Goal: Check status: Check status

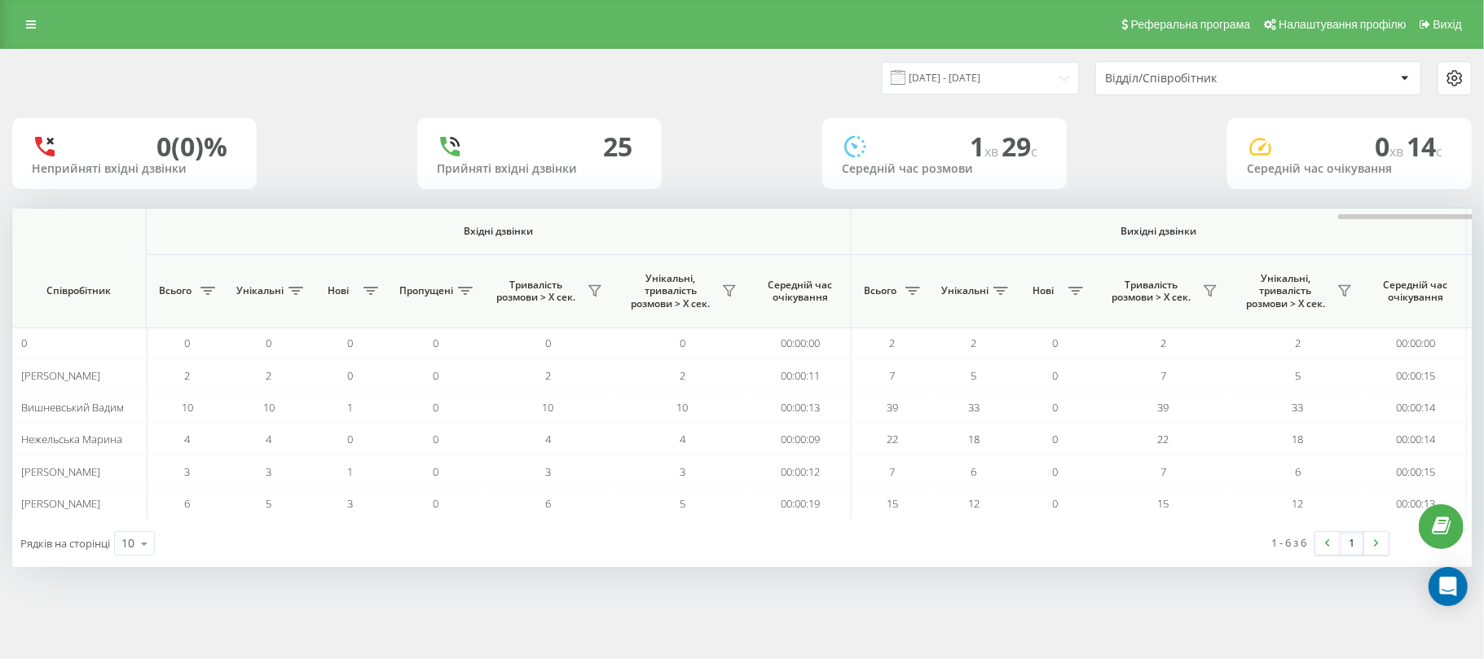
scroll to position [0, 807]
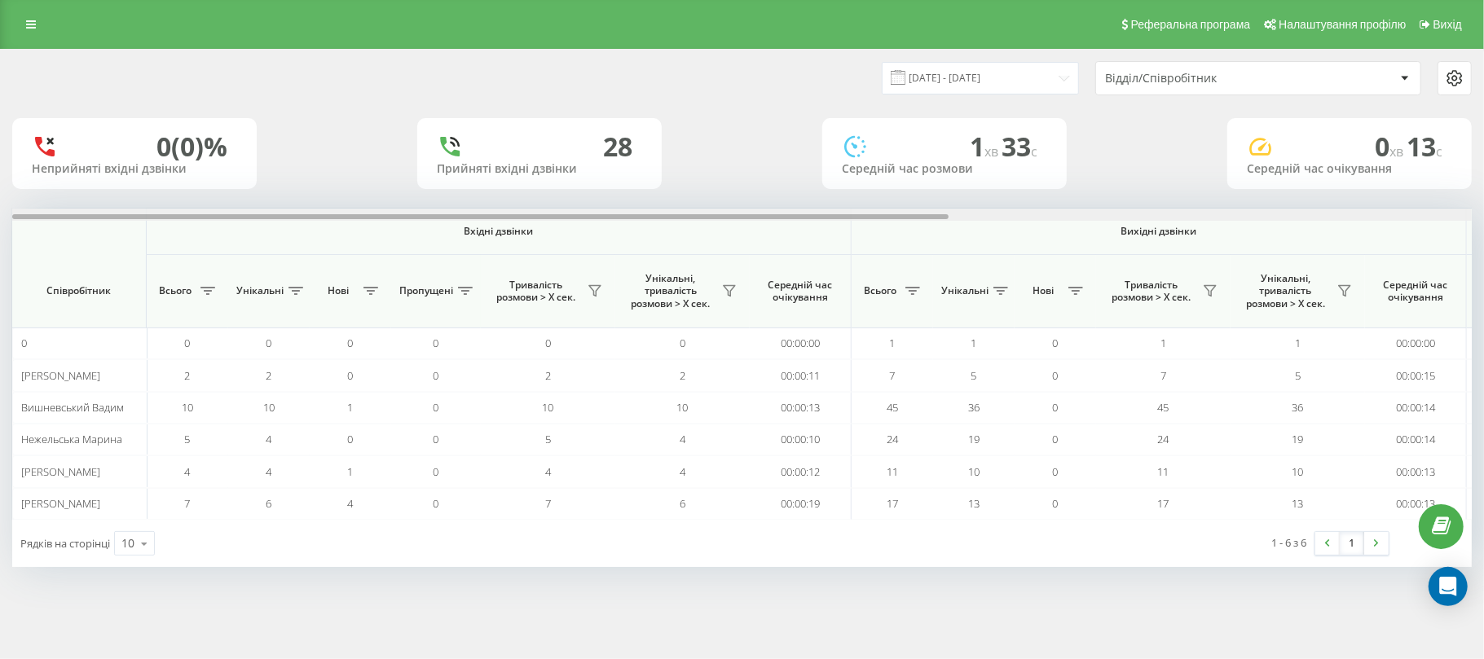
scroll to position [0, 814]
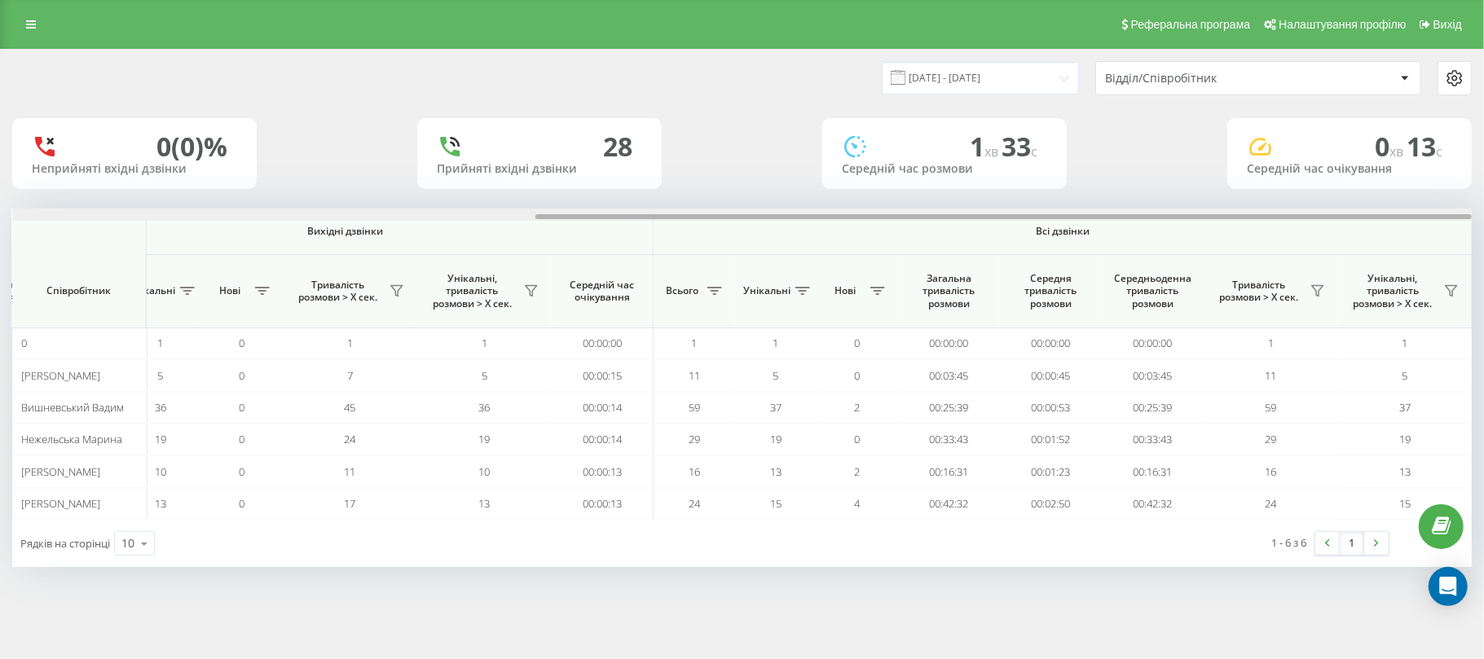
drag, startPoint x: 650, startPoint y: 216, endPoint x: 1484, endPoint y: 269, distance: 835.6
click at [1484, 269] on div "[DATE] - [DATE] Відділ/Співробітник 0 (0)% Неприйняті вхідні дзвінки 28 Прийнят…" at bounding box center [742, 324] width 1484 height 551
click at [902, 76] on span at bounding box center [898, 77] width 15 height 15
click at [931, 67] on input "[DATE] - [DATE]" at bounding box center [980, 78] width 197 height 32
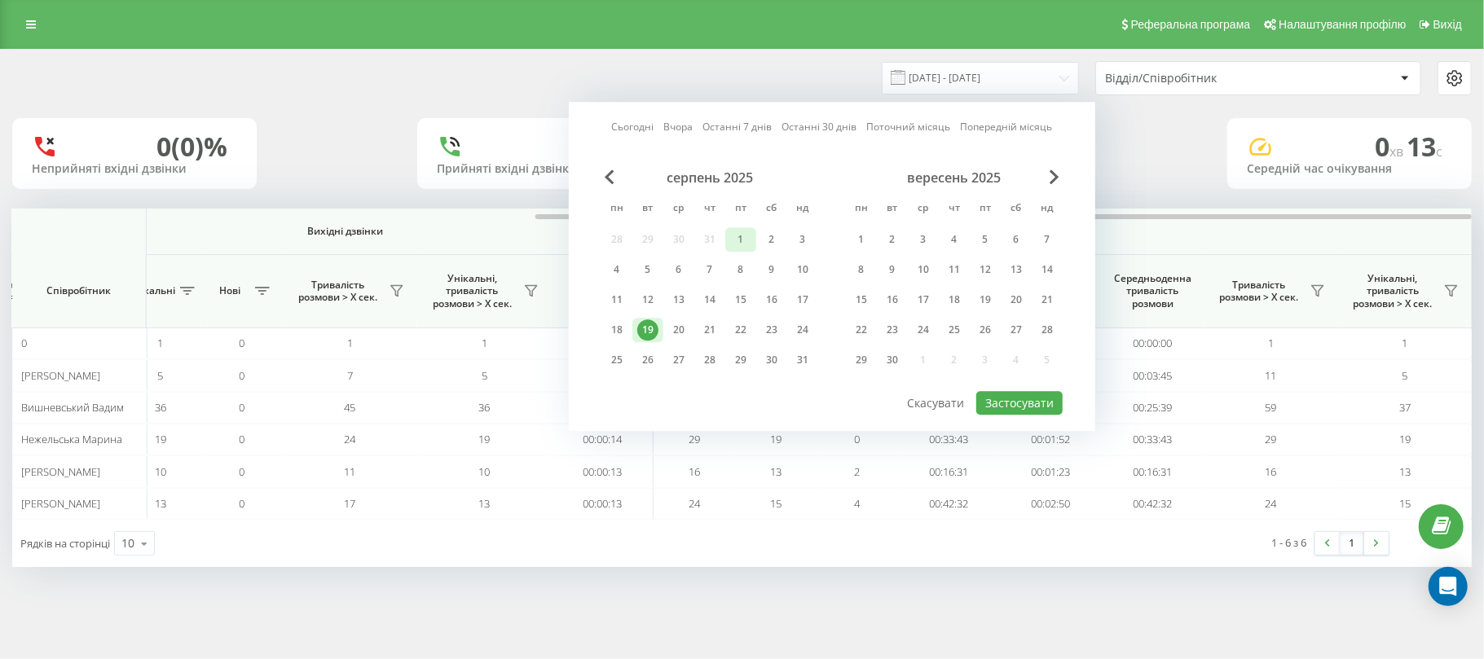
click at [750, 230] on div "1" at bounding box center [740, 239] width 21 height 21
click at [646, 327] on div "19" at bounding box center [647, 330] width 21 height 21
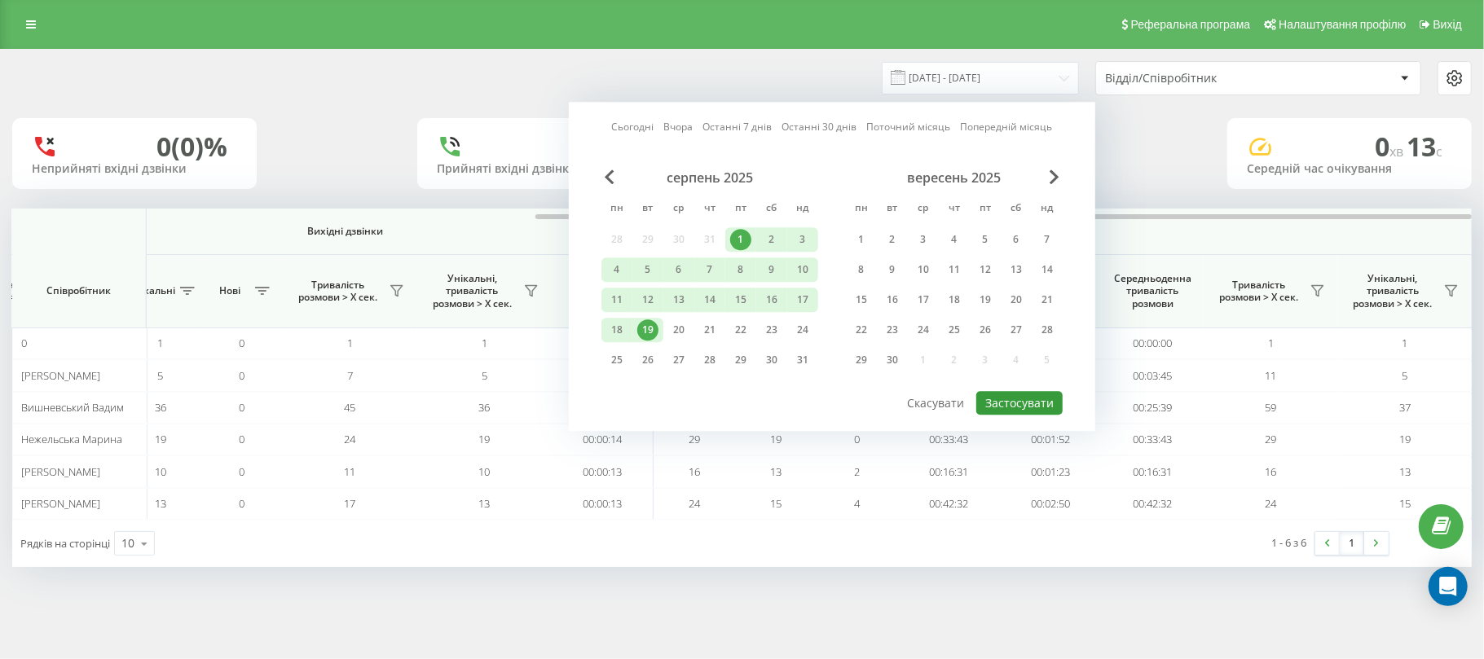
click at [1019, 401] on button "Застосувати" at bounding box center [1020, 403] width 86 height 24
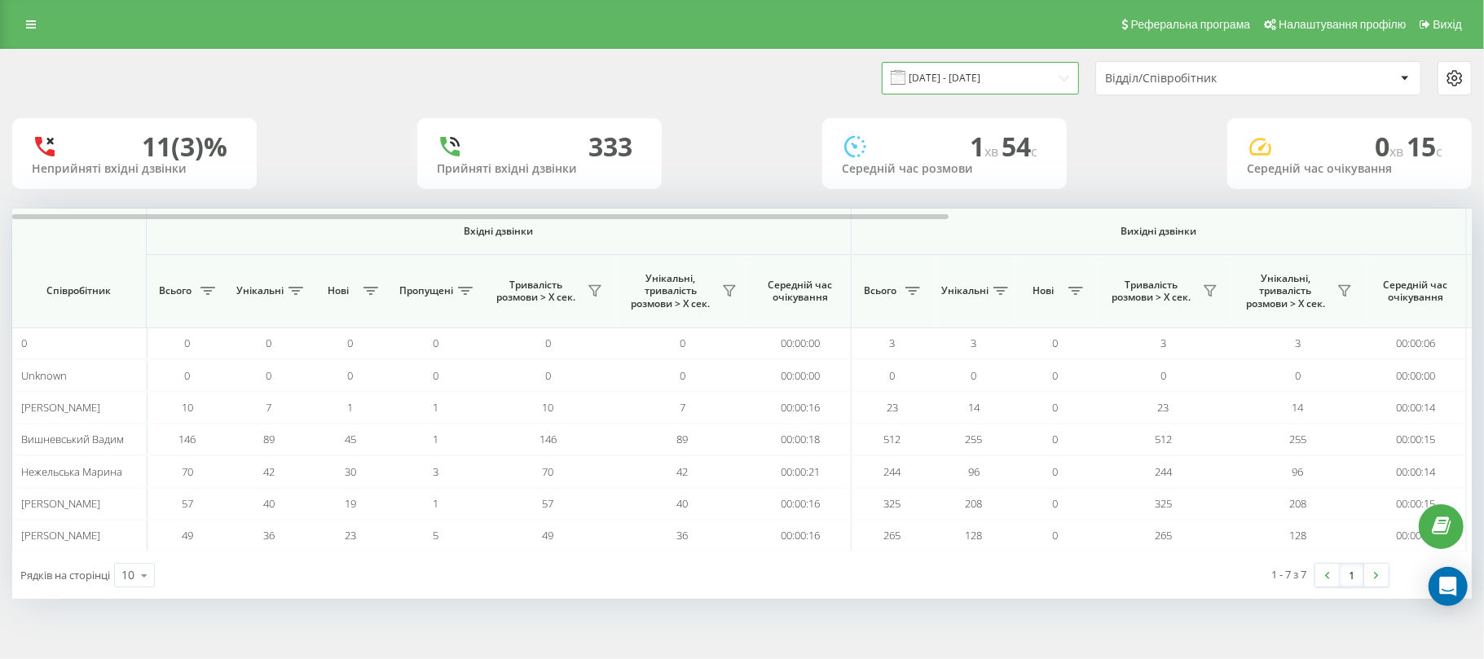
click at [977, 73] on input "[DATE] - [DATE]" at bounding box center [980, 78] width 197 height 32
click at [1107, 126] on div "11 (3)% Неприйняті вхідні дзвінки [GEOGRAPHIC_DATA] вхідні дзвінки 1 хв 54 c Се…" at bounding box center [742, 153] width 1460 height 71
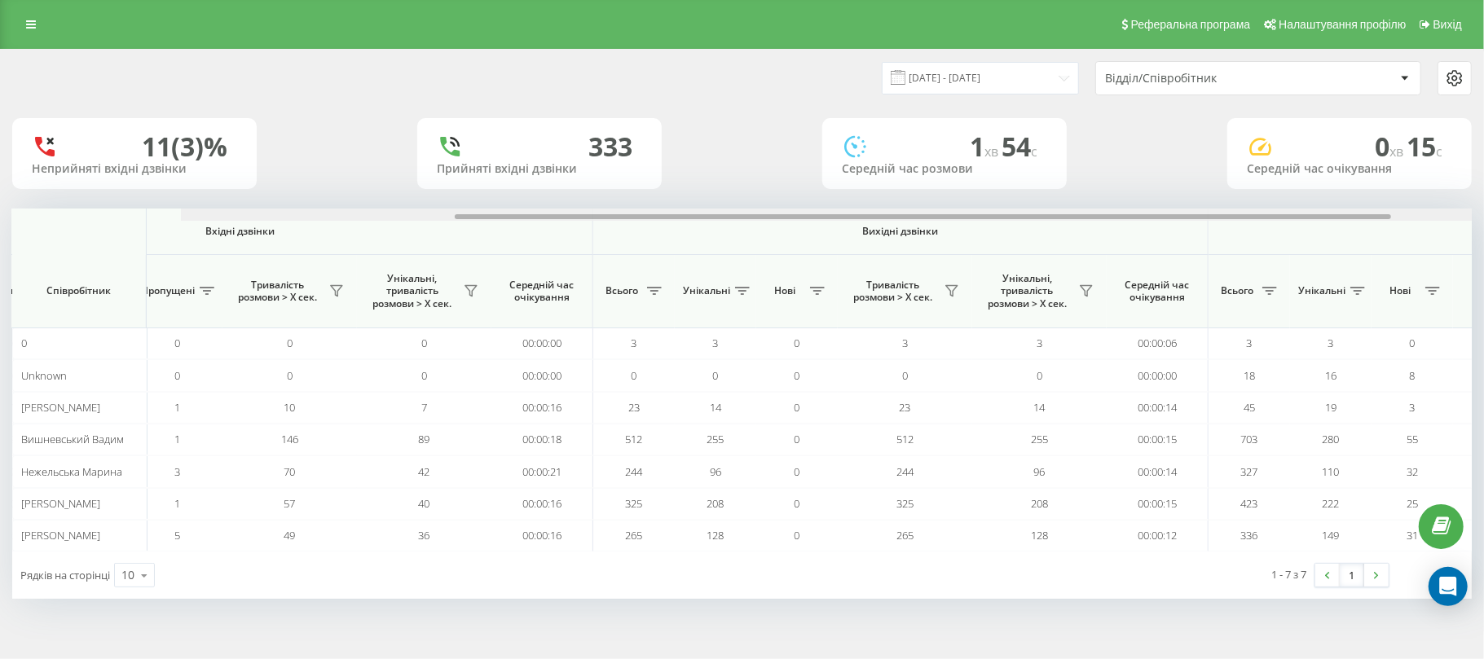
scroll to position [0, 814]
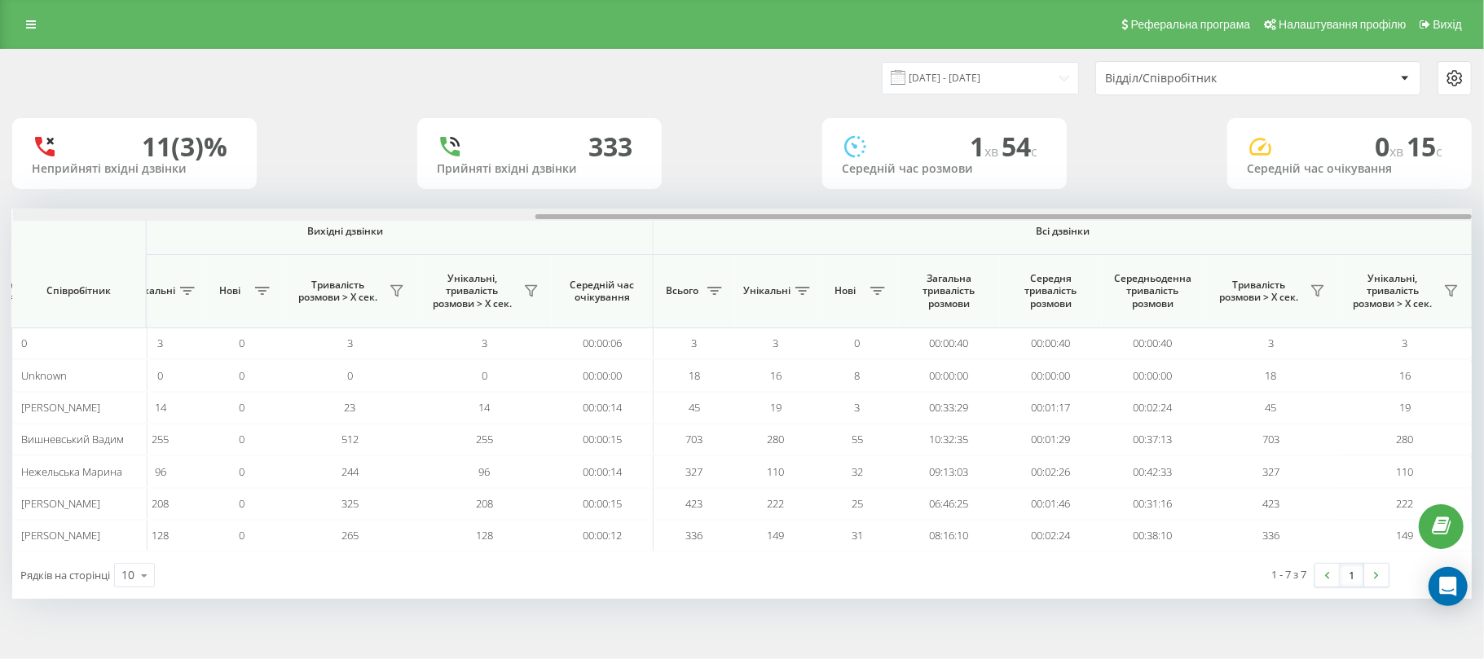
drag, startPoint x: 906, startPoint y: 214, endPoint x: 1484, endPoint y: 220, distance: 577.2
click at [1484, 220] on div "[DATE] - [DATE] Відділ/Співробітник 11 (3)% Неприйняті вхідні дзвінки [GEOGRAPH…" at bounding box center [742, 340] width 1484 height 583
click at [960, 76] on input "[DATE] - [DATE]" at bounding box center [980, 78] width 197 height 32
click at [999, 72] on input "[DATE] - [DATE]" at bounding box center [980, 78] width 197 height 32
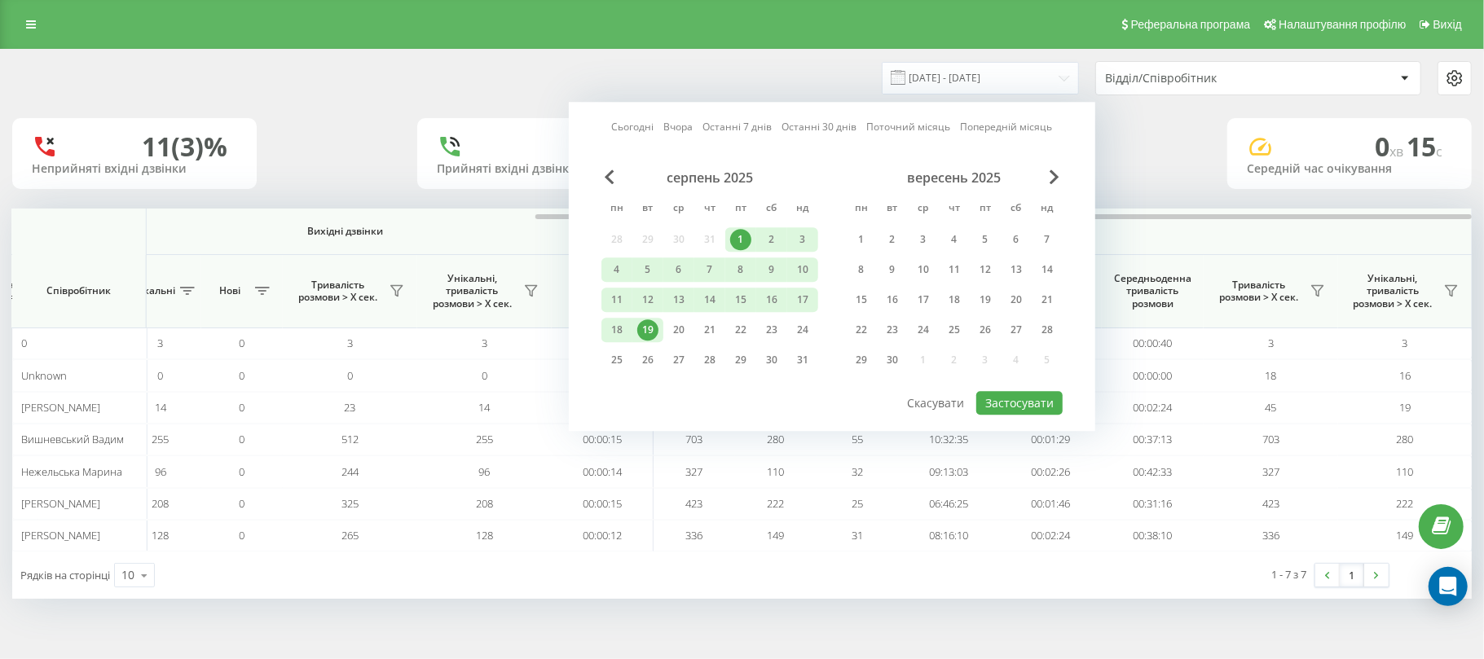
click at [651, 333] on div "19" at bounding box center [647, 330] width 21 height 21
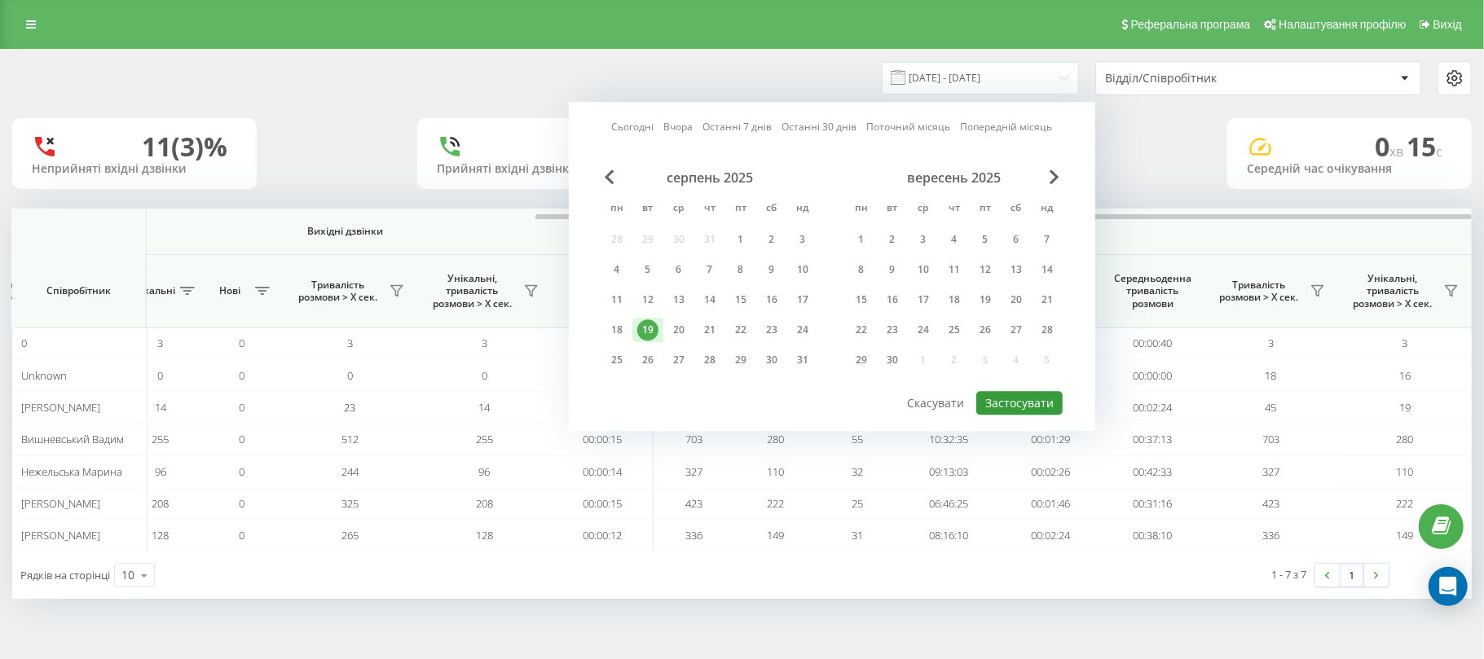
click at [1028, 404] on button "Застосувати" at bounding box center [1020, 403] width 86 height 24
type input "[DATE] - [DATE]"
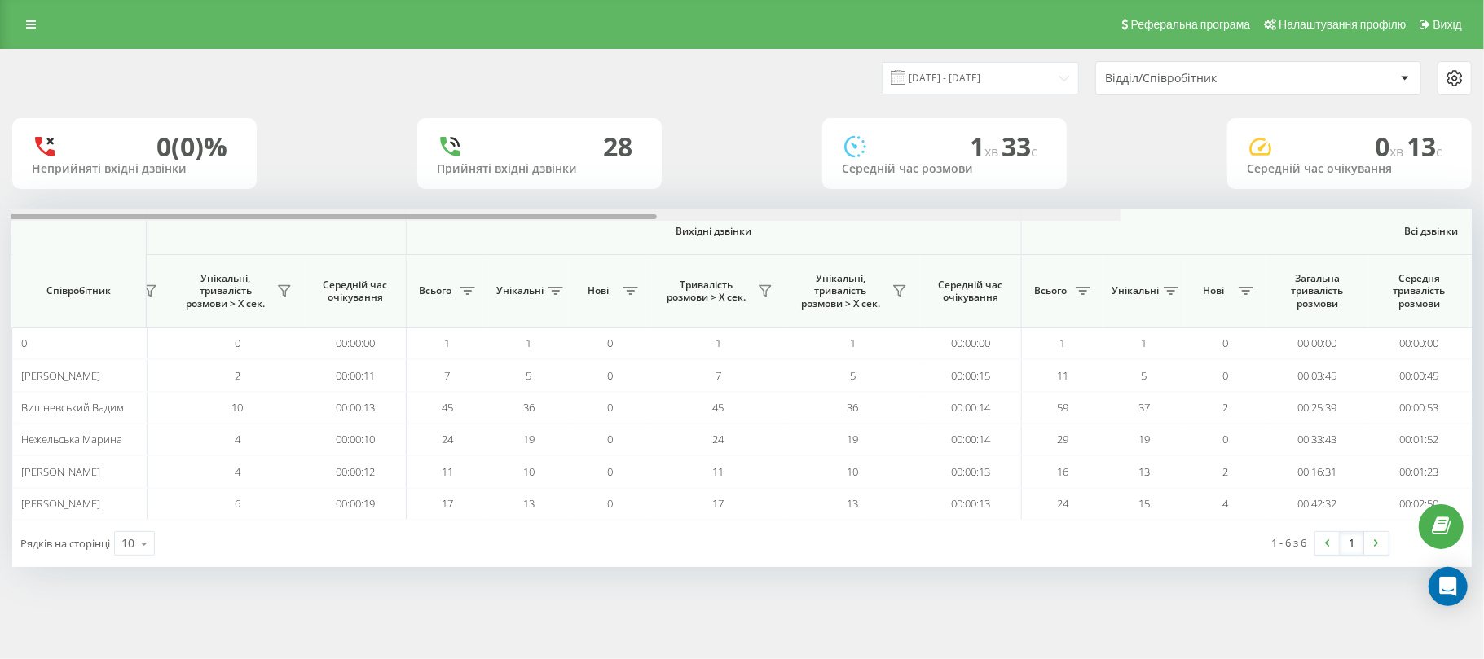
scroll to position [0, 814]
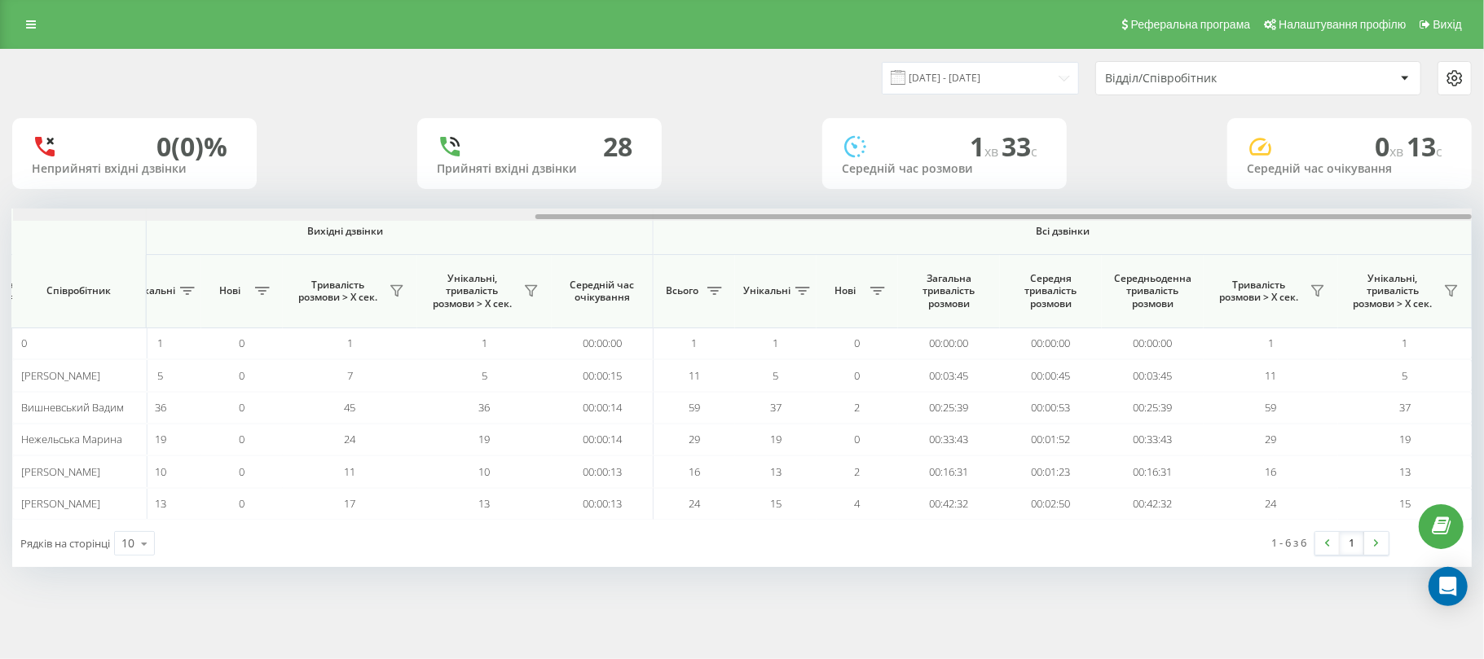
drag, startPoint x: 800, startPoint y: 216, endPoint x: 1459, endPoint y: 232, distance: 658.9
click at [1459, 232] on div "Вхідні дзвінки Вихідні дзвінки Всі дзвінки Співробітник Всього Унікальні Нові П…" at bounding box center [742, 364] width 1460 height 311
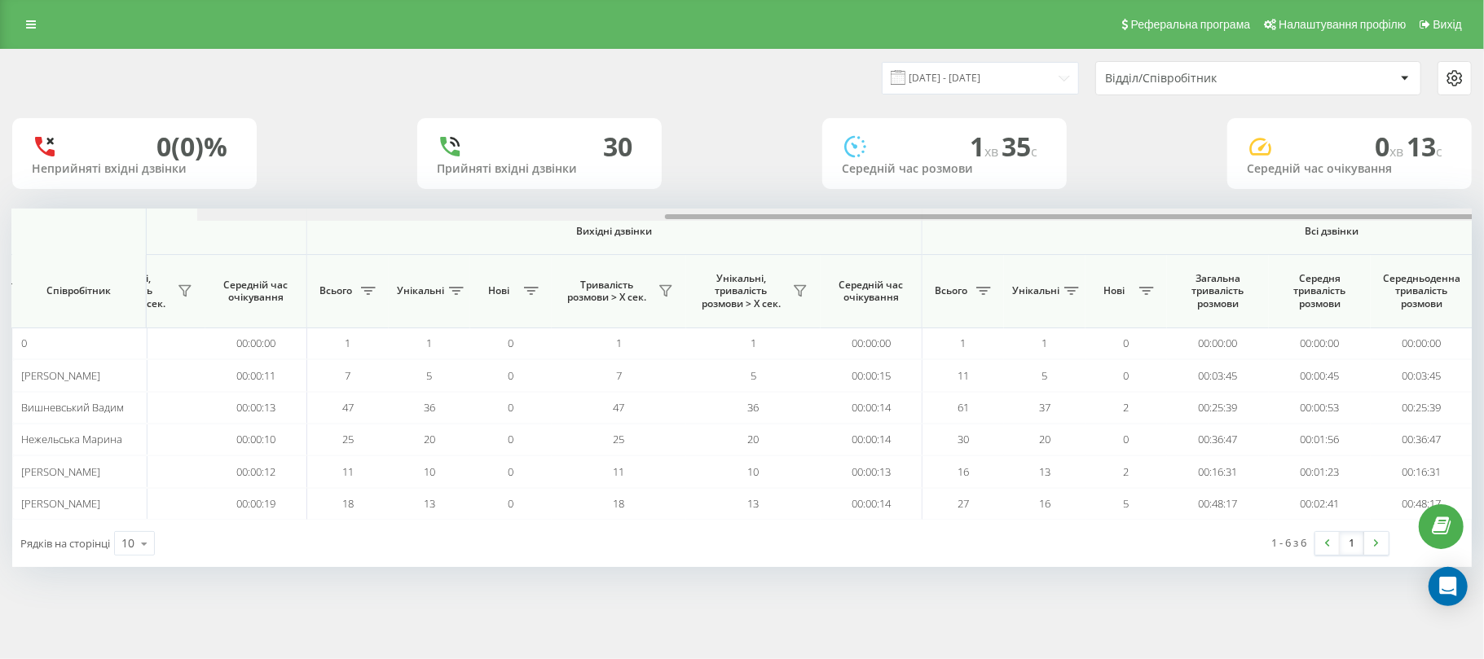
scroll to position [0, 814]
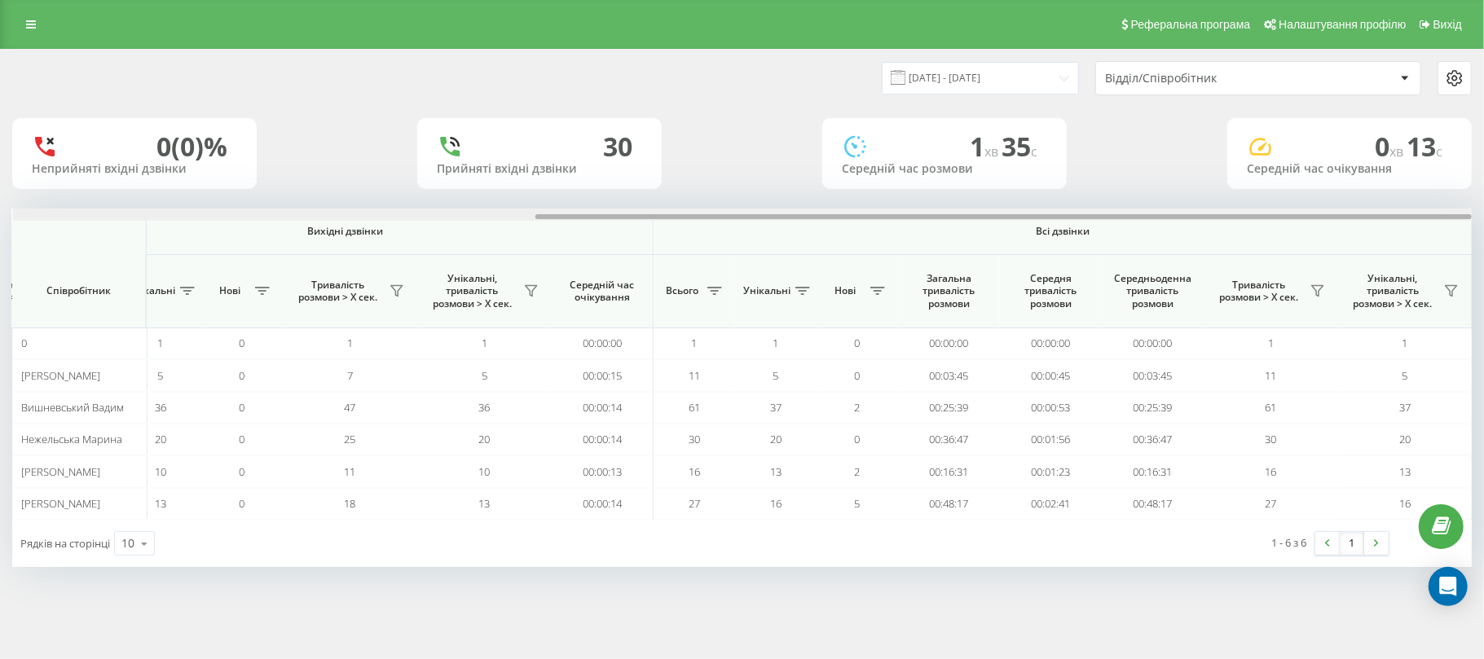
drag, startPoint x: 431, startPoint y: 216, endPoint x: 1343, endPoint y: 217, distance: 912.2
click at [1343, 217] on div at bounding box center [1004, 216] width 937 height 5
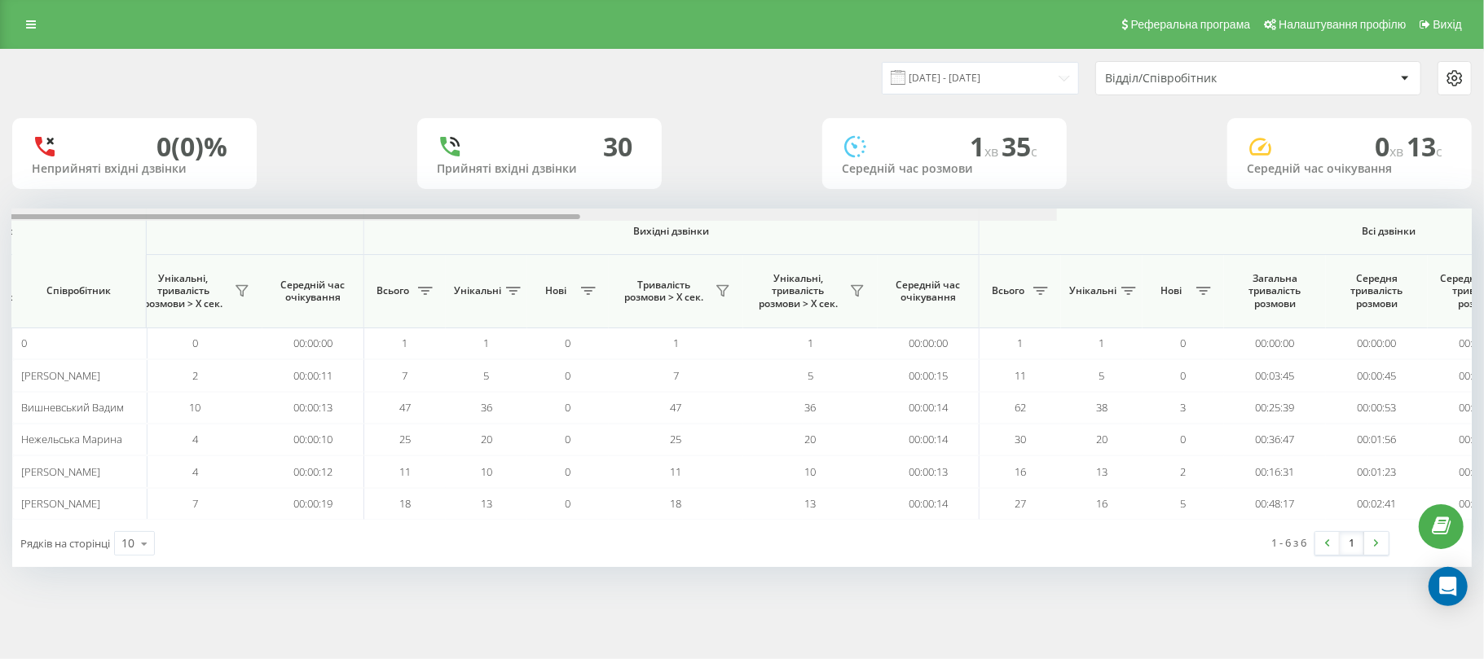
scroll to position [0, 814]
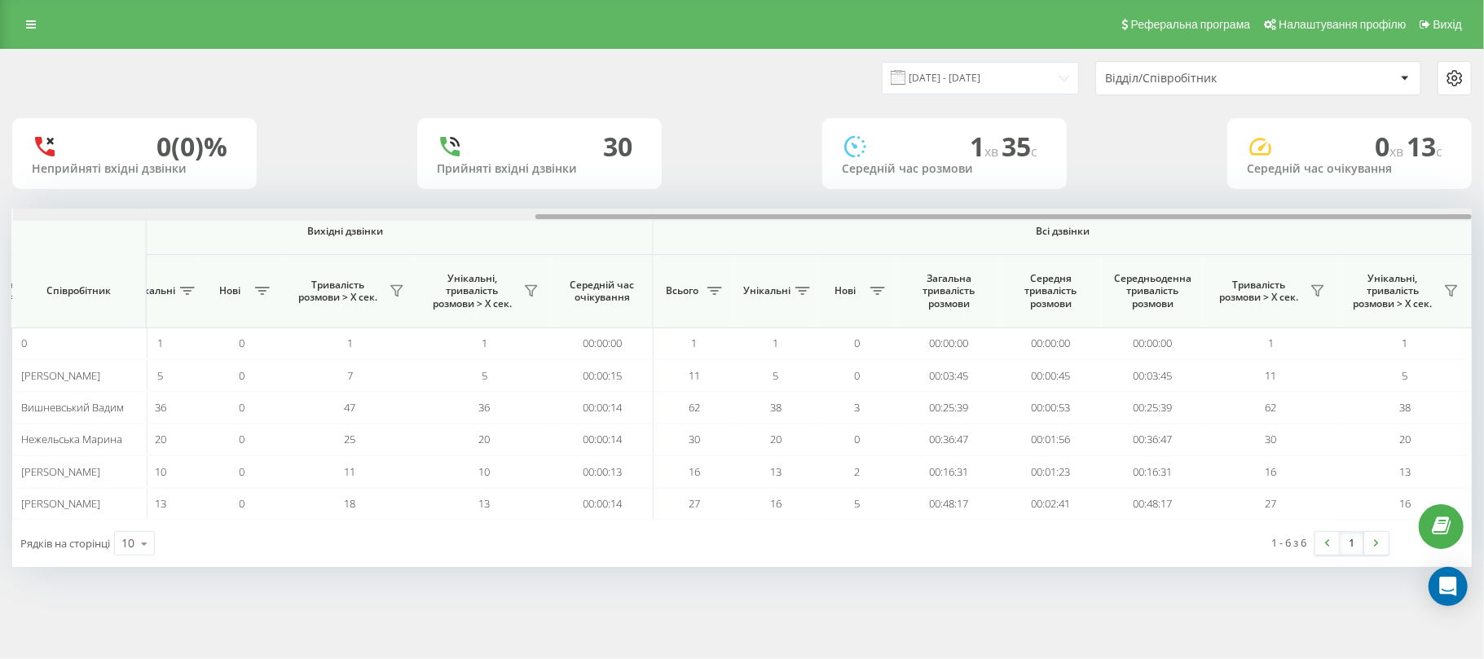
drag, startPoint x: 796, startPoint y: 218, endPoint x: 1484, endPoint y: 266, distance: 689.6
click at [1484, 266] on div "[DATE] - [DATE] Відділ/Співробітник 0 (0)% Неприйняті вхідні дзвінки 30 Прийнят…" at bounding box center [742, 324] width 1484 height 551
